Goal: Navigation & Orientation: Find specific page/section

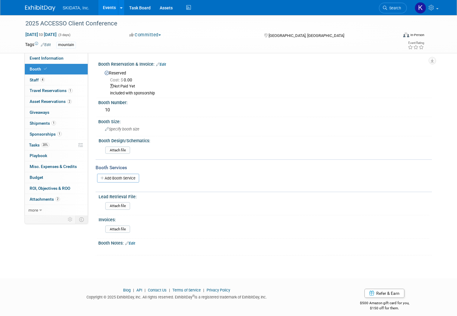
click at [331, 11] on div "SKIDATA, Inc. Events Add Event Bulk Upload Events Shareable Event Boards Recent…" at bounding box center [228, 7] width 407 height 15
click at [107, 7] on link "Events" at bounding box center [109, 7] width 22 height 15
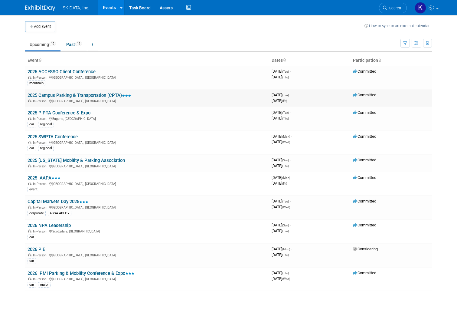
click at [65, 94] on link "2025 Campus Parking & Transportation (CPTA)" at bounding box center [80, 95] width 104 height 5
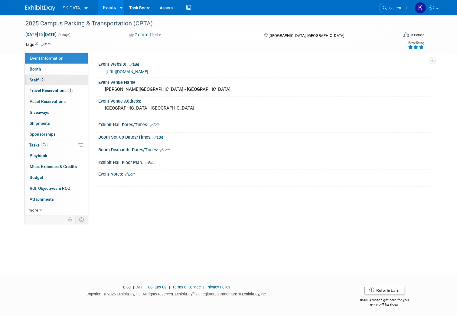
click at [30, 79] on span "Staff 2" at bounding box center [37, 79] width 15 height 5
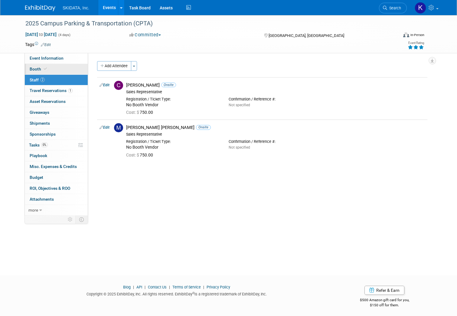
click at [32, 68] on span "Booth" at bounding box center [39, 69] width 18 height 5
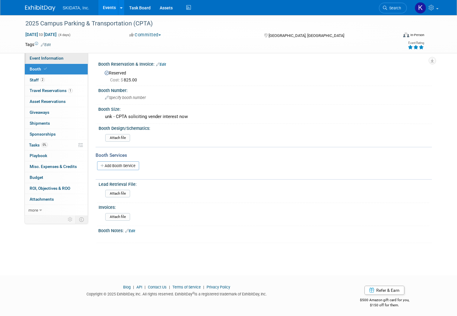
click at [49, 56] on span "Event Information" at bounding box center [47, 58] width 34 height 5
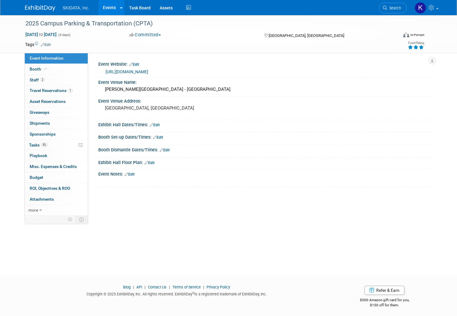
click at [145, 71] on link "https://www.cptaonline.org/conference/" at bounding box center [127, 71] width 43 height 5
